Goal: Obtain resource: Obtain resource

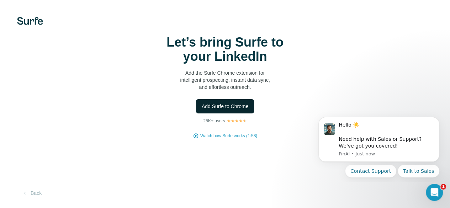
click at [202, 110] on span "Add Surfe to Chrome" at bounding box center [225, 106] width 47 height 7
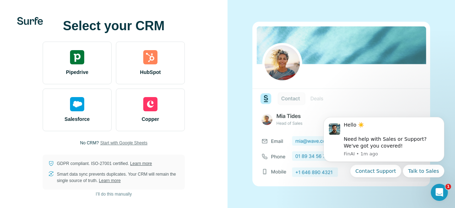
click at [123, 144] on span "Start with Google Sheets" at bounding box center [123, 143] width 47 height 6
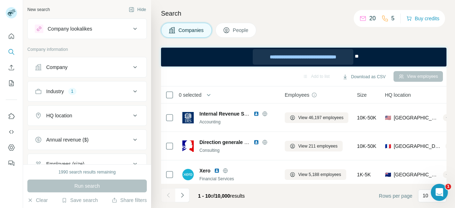
click at [298, 57] on div "**********" at bounding box center [303, 57] width 100 height 16
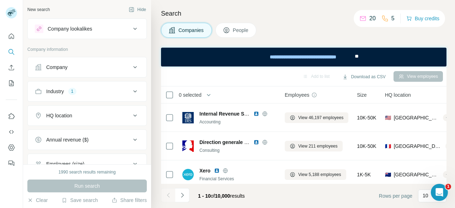
click at [88, 68] on div "Company" at bounding box center [83, 67] width 96 height 7
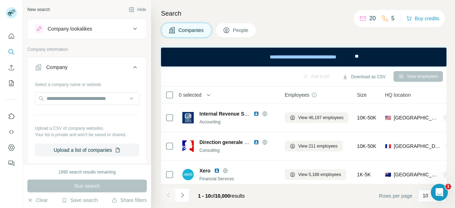
click at [88, 68] on div "Company" at bounding box center [83, 67] width 96 height 7
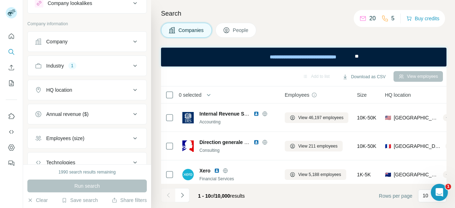
scroll to position [36, 0]
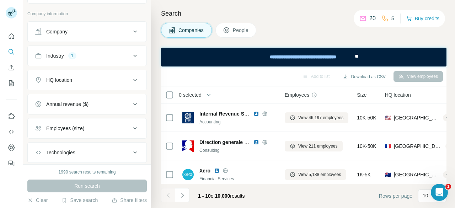
click at [96, 74] on button "HQ location" at bounding box center [87, 80] width 119 height 17
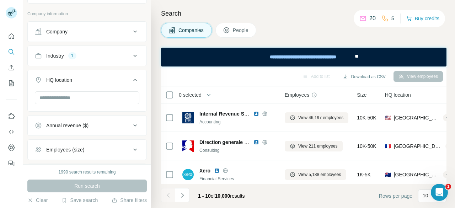
click at [96, 77] on div "HQ location" at bounding box center [83, 79] width 96 height 7
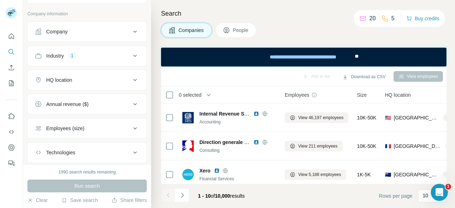
click at [96, 77] on div "HQ location" at bounding box center [83, 79] width 96 height 7
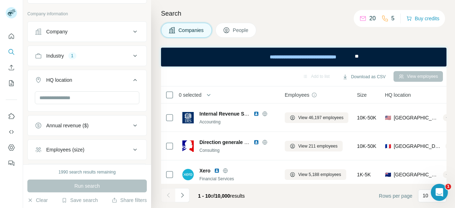
click at [96, 77] on div "HQ location" at bounding box center [83, 79] width 96 height 7
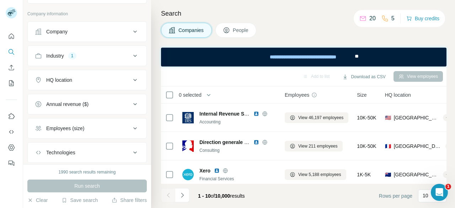
click at [92, 55] on div "Industry 1" at bounding box center [83, 55] width 96 height 7
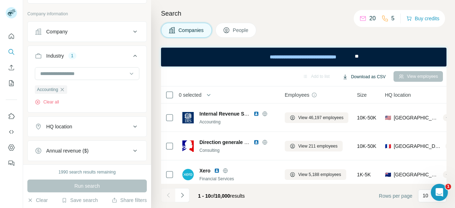
click at [359, 77] on button "Download as CSV" at bounding box center [364, 77] width 53 height 11
click at [302, 35] on div "Companies People" at bounding box center [304, 30] width 286 height 15
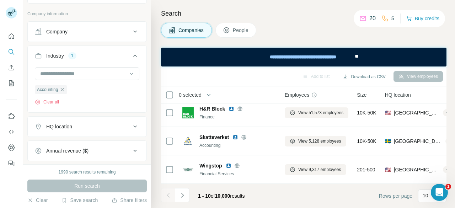
scroll to position [71, 0]
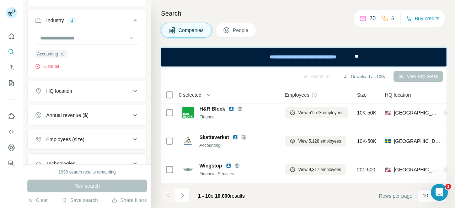
click at [84, 95] on button "HQ location" at bounding box center [87, 91] width 119 height 17
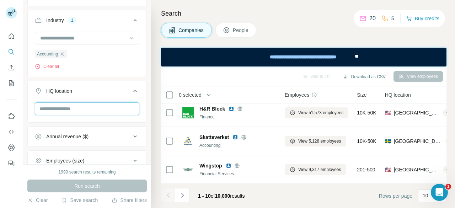
click at [82, 110] on input "text" at bounding box center [87, 108] width 105 height 13
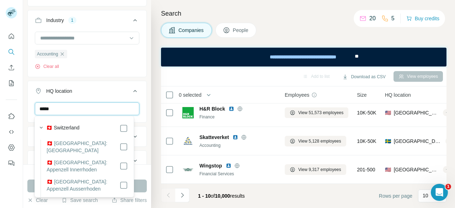
type input "*****"
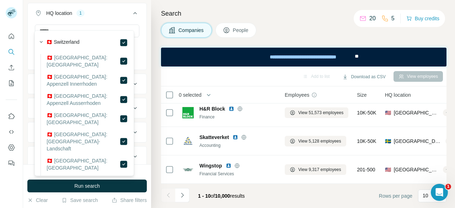
scroll to position [169, 0]
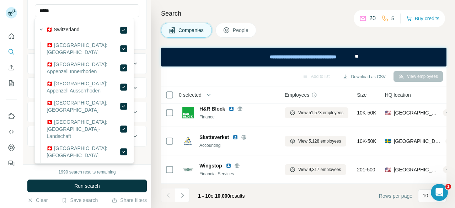
click at [96, 178] on div "1990 search results remaining Run search Clear Save search Share filters" at bounding box center [87, 186] width 128 height 44
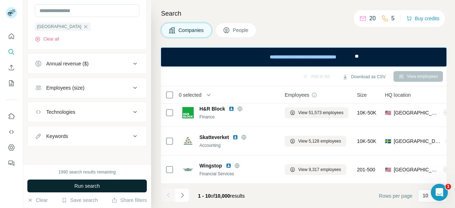
click at [92, 185] on span "Run search" at bounding box center [87, 186] width 26 height 7
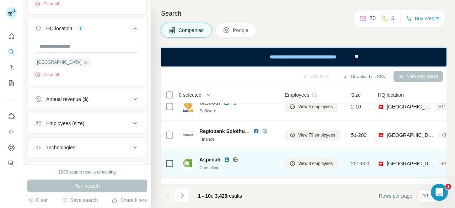
scroll to position [207, 0]
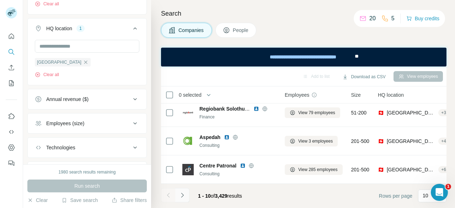
click at [189, 198] on button "Navigate to next page" at bounding box center [182, 195] width 14 height 14
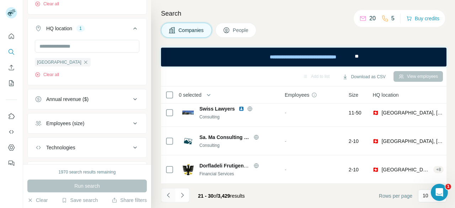
click at [173, 197] on button "Navigate to previous page" at bounding box center [168, 195] width 14 height 14
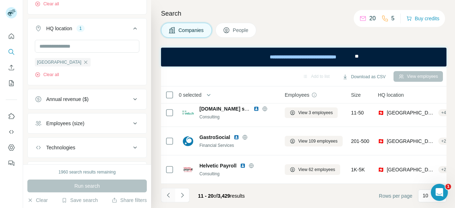
click at [171, 197] on icon "Navigate to previous page" at bounding box center [168, 195] width 7 height 7
click at [171, 197] on div at bounding box center [168, 195] width 14 height 14
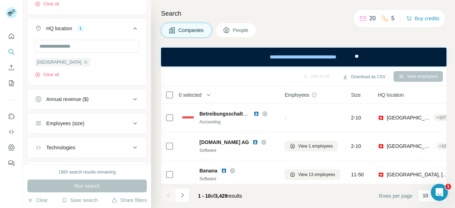
scroll to position [0, 0]
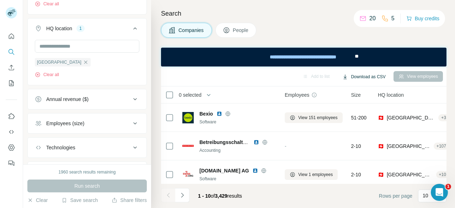
click at [358, 72] on button "Download as CSV" at bounding box center [364, 77] width 53 height 11
click at [186, 196] on icon "Navigate to next page" at bounding box center [182, 195] width 7 height 7
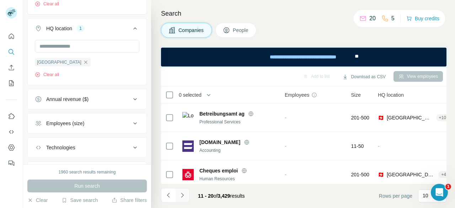
click at [186, 196] on icon "Navigate to next page" at bounding box center [182, 195] width 7 height 7
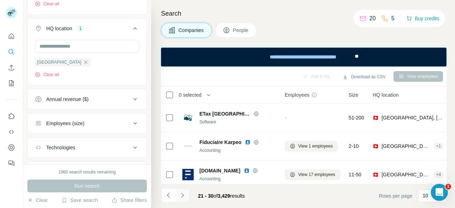
click at [186, 196] on icon "Navigate to next page" at bounding box center [182, 195] width 7 height 7
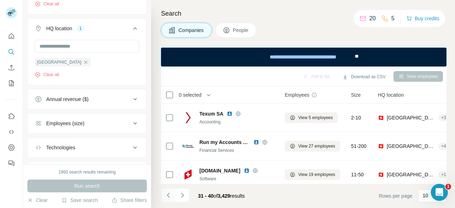
click at [169, 194] on icon "Navigate to previous page" at bounding box center [168, 195] width 2 height 5
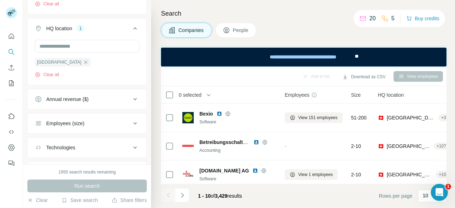
click at [169, 194] on div at bounding box center [168, 195] width 14 height 14
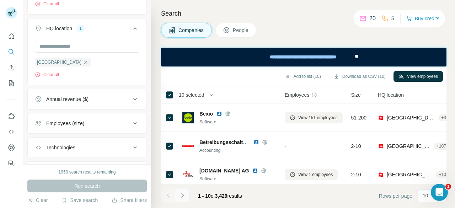
click at [186, 196] on button "Navigate to next page" at bounding box center [182, 195] width 14 height 14
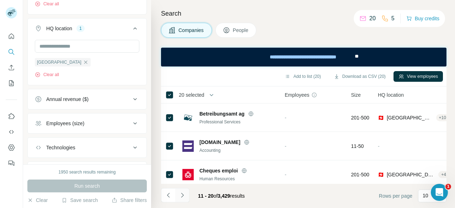
click at [186, 195] on button "Navigate to next page" at bounding box center [182, 195] width 14 height 14
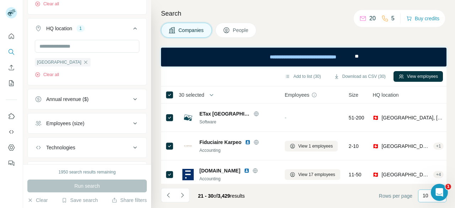
click at [425, 197] on p "10" at bounding box center [426, 195] width 6 height 7
click at [435, 140] on div "60" at bounding box center [432, 141] width 16 height 7
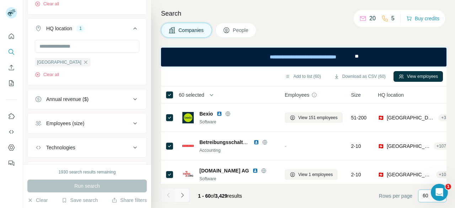
click at [186, 194] on button "Navigate to next page" at bounding box center [182, 195] width 14 height 14
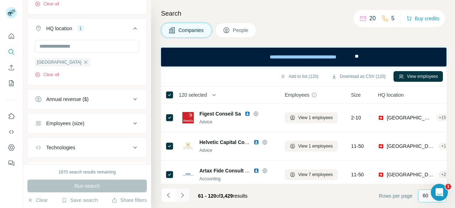
click at [189, 195] on button "Navigate to next page" at bounding box center [182, 195] width 14 height 14
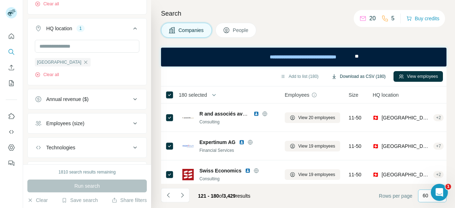
click at [363, 77] on button "Download as CSV (180)" at bounding box center [359, 76] width 64 height 11
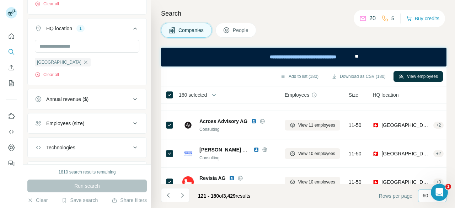
scroll to position [1630, 0]
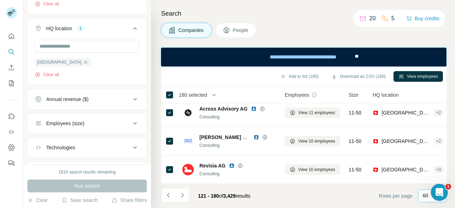
click at [187, 199] on button "Navigate to next page" at bounding box center [182, 195] width 14 height 14
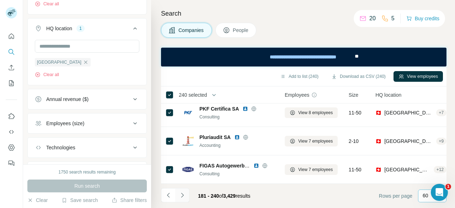
click at [188, 195] on button "Navigate to next page" at bounding box center [182, 195] width 14 height 14
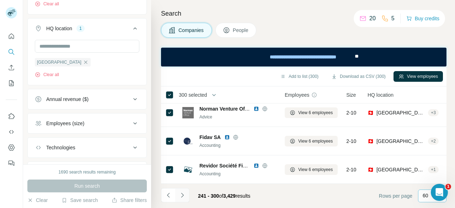
click at [188, 196] on button "Navigate to next page" at bounding box center [182, 195] width 14 height 14
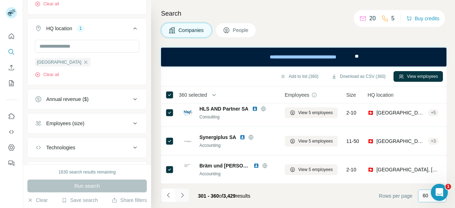
click at [189, 196] on button "Navigate to next page" at bounding box center [182, 195] width 14 height 14
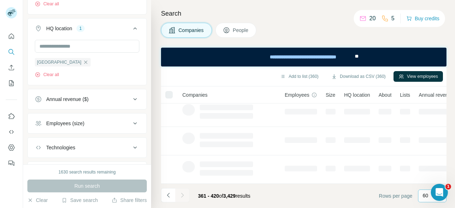
scroll to position [207, 0]
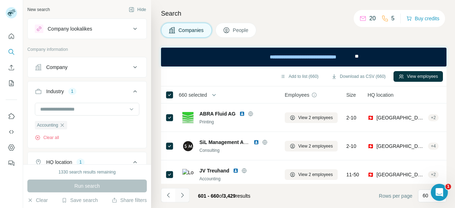
click at [184, 192] on icon "Navigate to next page" at bounding box center [182, 195] width 7 height 7
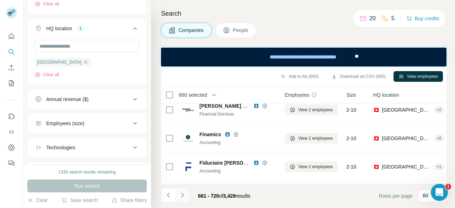
scroll to position [1630, 0]
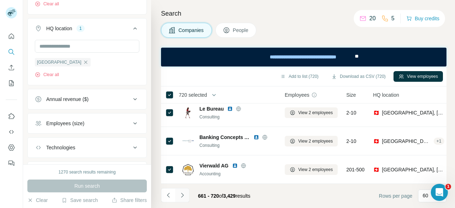
click at [187, 197] on button "Navigate to next page" at bounding box center [182, 195] width 14 height 14
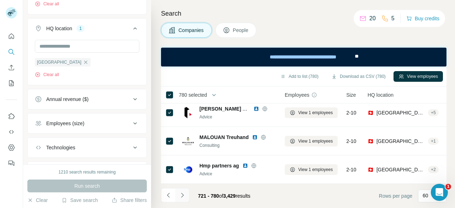
click at [188, 198] on button "Navigate to next page" at bounding box center [182, 195] width 14 height 14
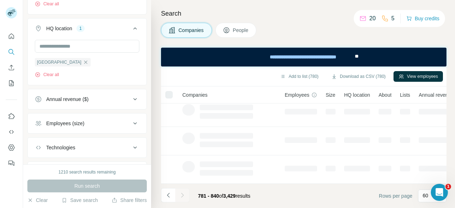
scroll to position [207, 0]
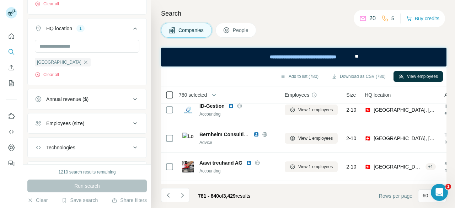
click at [171, 91] on icon at bounding box center [169, 95] width 9 height 9
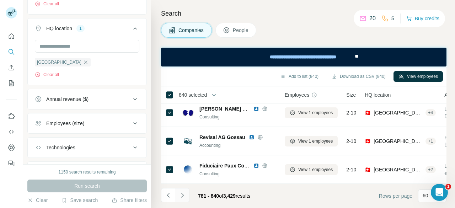
click at [186, 197] on button "Navigate to next page" at bounding box center [182, 195] width 14 height 14
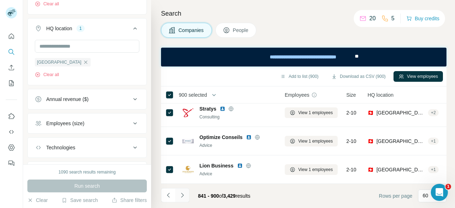
click at [182, 195] on icon "Navigate to next page" at bounding box center [182, 195] width 7 height 7
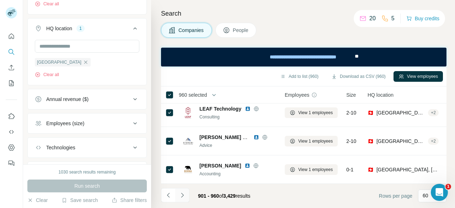
click at [183, 195] on icon "Navigate to next page" at bounding box center [182, 195] width 7 height 7
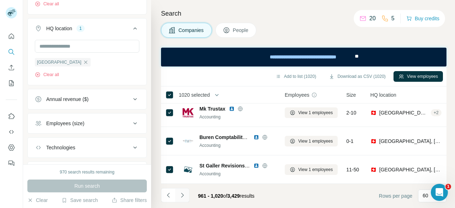
click at [187, 195] on button "Navigate to next page" at bounding box center [182, 195] width 14 height 14
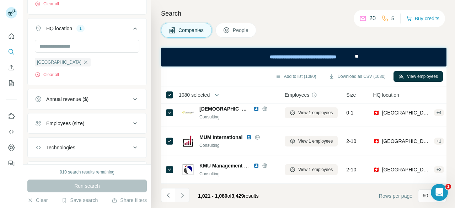
click at [184, 195] on icon "Navigate to next page" at bounding box center [182, 195] width 7 height 7
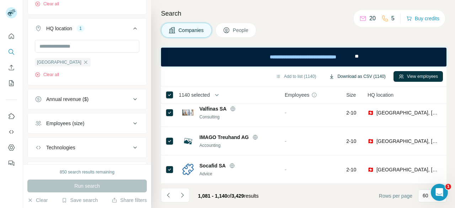
click at [358, 79] on button "Download as CSV (1140)" at bounding box center [357, 76] width 67 height 11
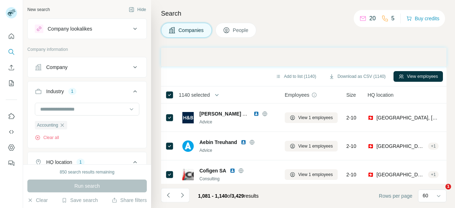
click at [184, 195] on icon "Navigate to next page" at bounding box center [182, 195] width 7 height 7
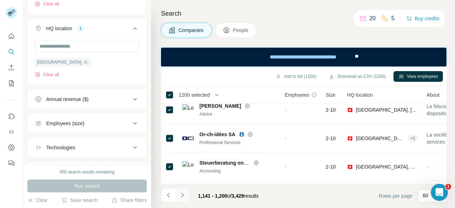
scroll to position [1630, 0]
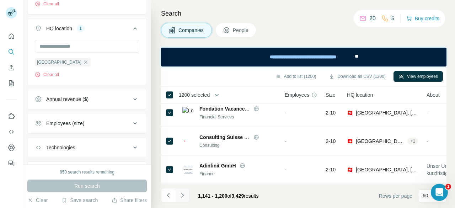
click at [185, 197] on icon "Navigate to next page" at bounding box center [182, 195] width 7 height 7
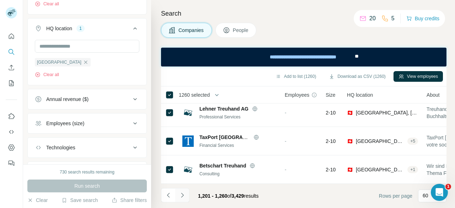
click at [187, 193] on button "Navigate to next page" at bounding box center [182, 195] width 14 height 14
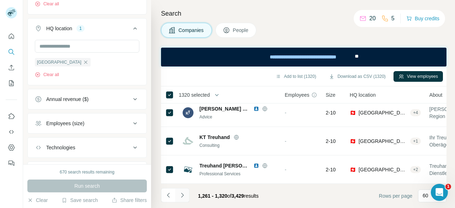
click at [179, 195] on icon "Navigate to next page" at bounding box center [182, 195] width 7 height 7
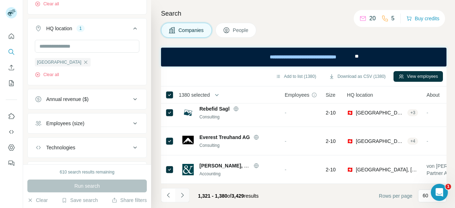
click at [184, 197] on icon "Navigate to next page" at bounding box center [182, 195] width 7 height 7
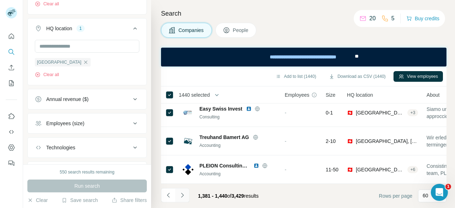
click at [185, 194] on icon "Navigate to next page" at bounding box center [182, 195] width 7 height 7
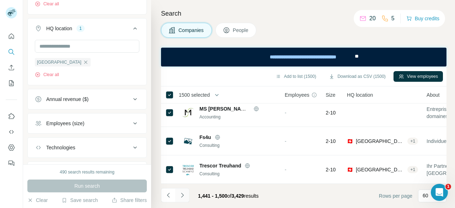
click at [185, 192] on icon "Navigate to next page" at bounding box center [182, 195] width 7 height 7
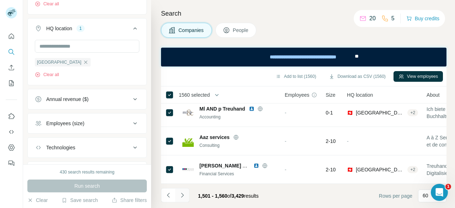
click at [182, 196] on icon "Navigate to next page" at bounding box center [182, 195] width 7 height 7
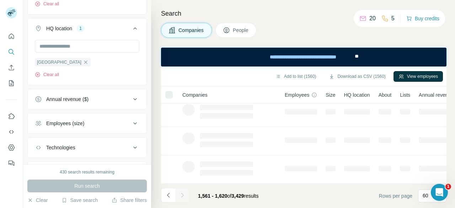
scroll to position [207, 0]
